Goal: Task Accomplishment & Management: Complete application form

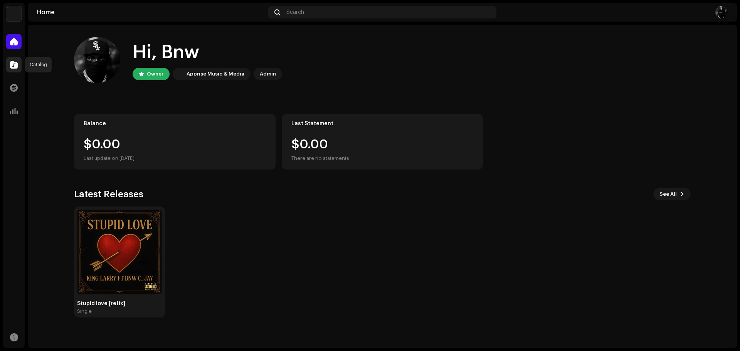
click at [12, 69] on div at bounding box center [13, 64] width 15 height 15
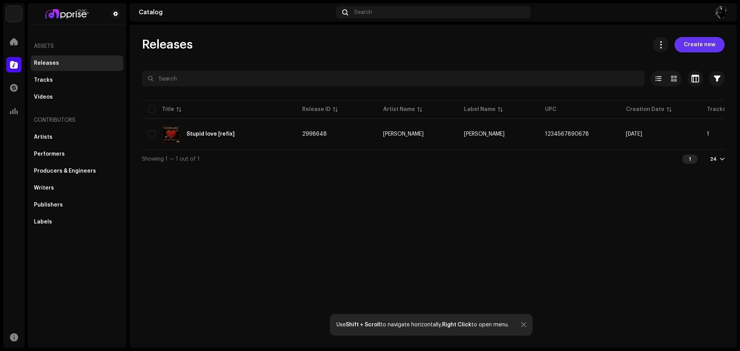
click at [695, 50] on span "Create new" at bounding box center [700, 44] width 32 height 15
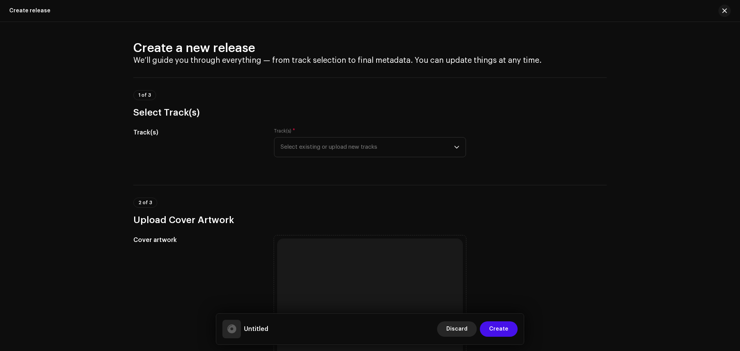
click at [463, 331] on span "Discard" at bounding box center [456, 328] width 21 height 15
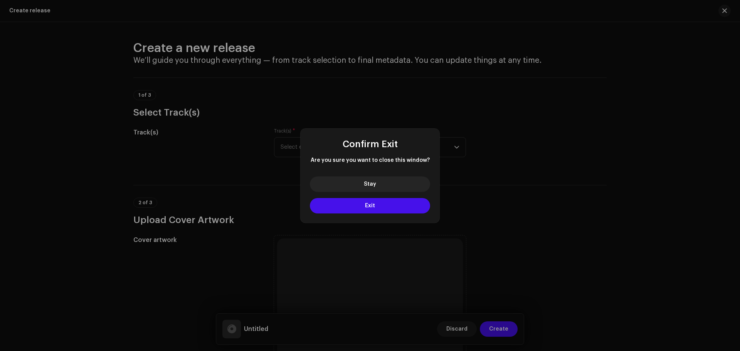
click at [493, 185] on div "Confirm Exit Are you sure you want to close this window? Stay Exit" at bounding box center [370, 175] width 740 height 351
click at [394, 188] on button "Stay" at bounding box center [370, 184] width 120 height 15
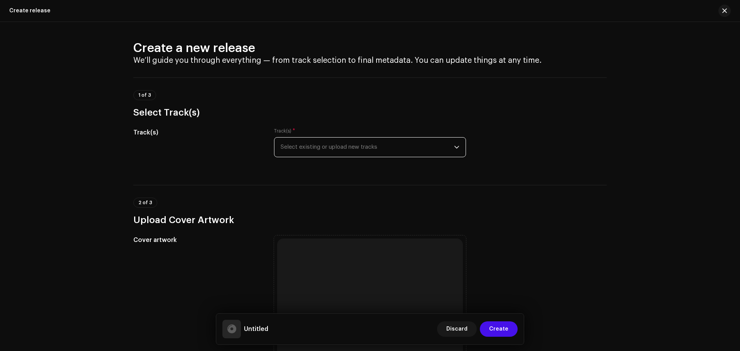
click at [315, 145] on span "Select existing or upload new tracks" at bounding box center [367, 147] width 173 height 19
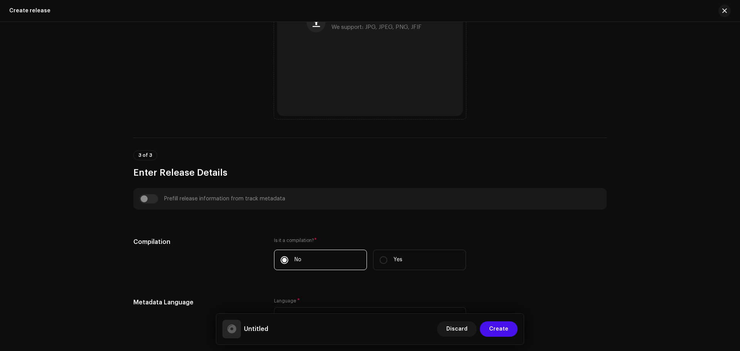
scroll to position [347, 0]
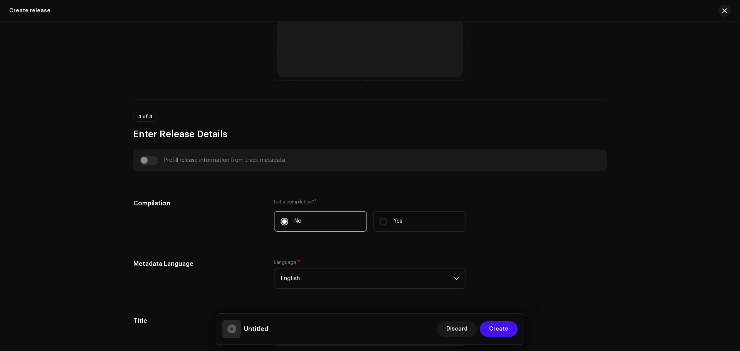
click at [144, 161] on div "Prefill release information from track metadata" at bounding box center [370, 160] width 461 height 9
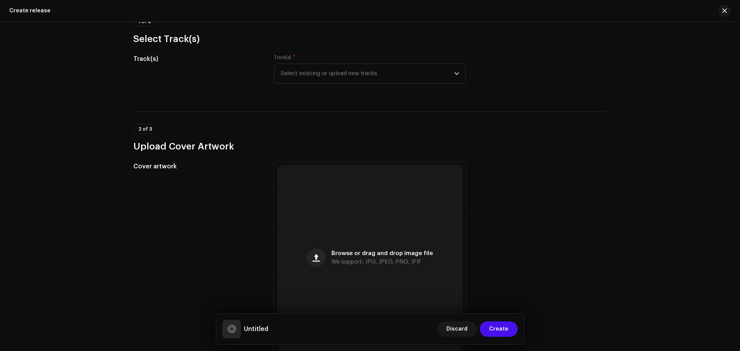
scroll to position [77, 0]
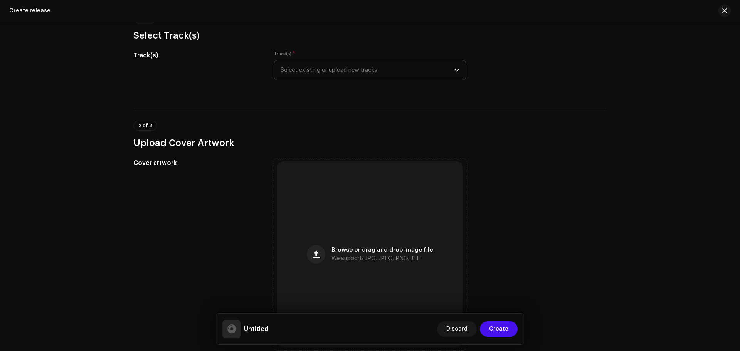
click at [294, 72] on span "Select existing or upload new tracks" at bounding box center [367, 70] width 173 height 19
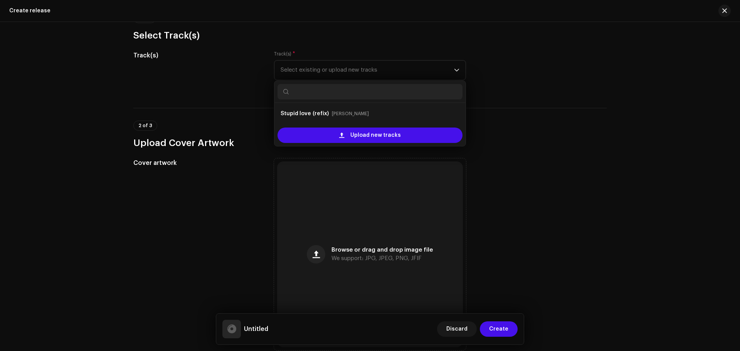
click at [28, 119] on div "Create a new release We’ll guide you through everything — from track selection …" at bounding box center [370, 186] width 740 height 329
